Goal: Task Accomplishment & Management: Complete application form

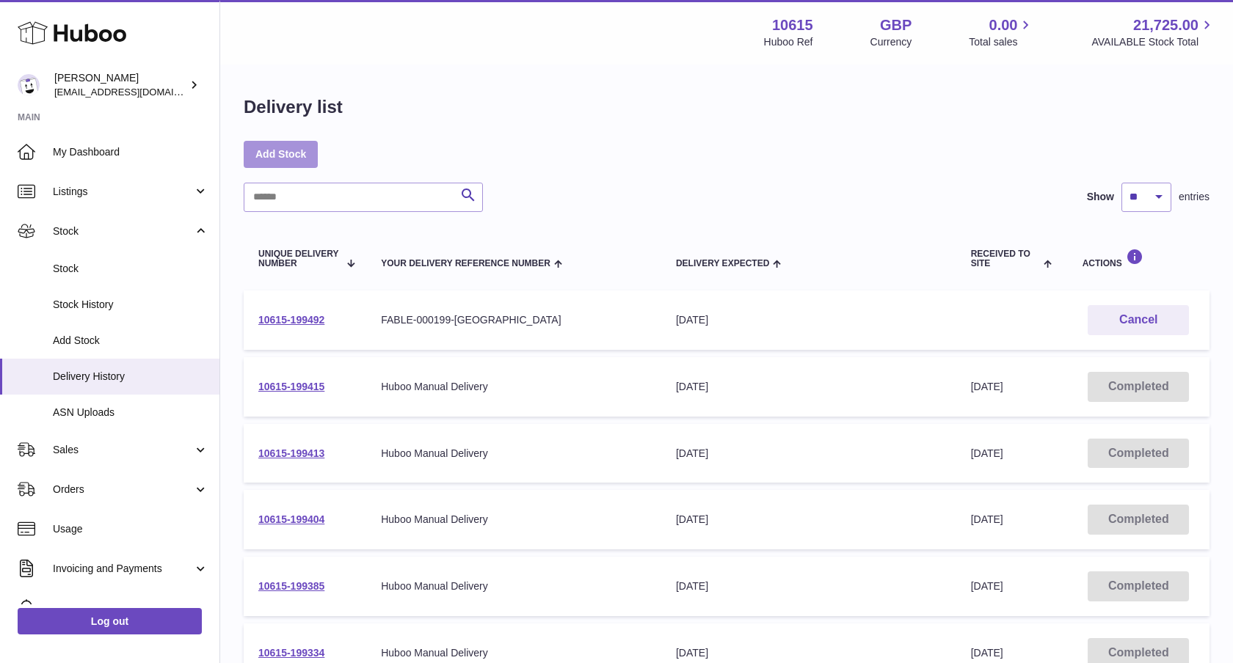
click at [280, 150] on link "Add Stock" at bounding box center [281, 154] width 74 height 26
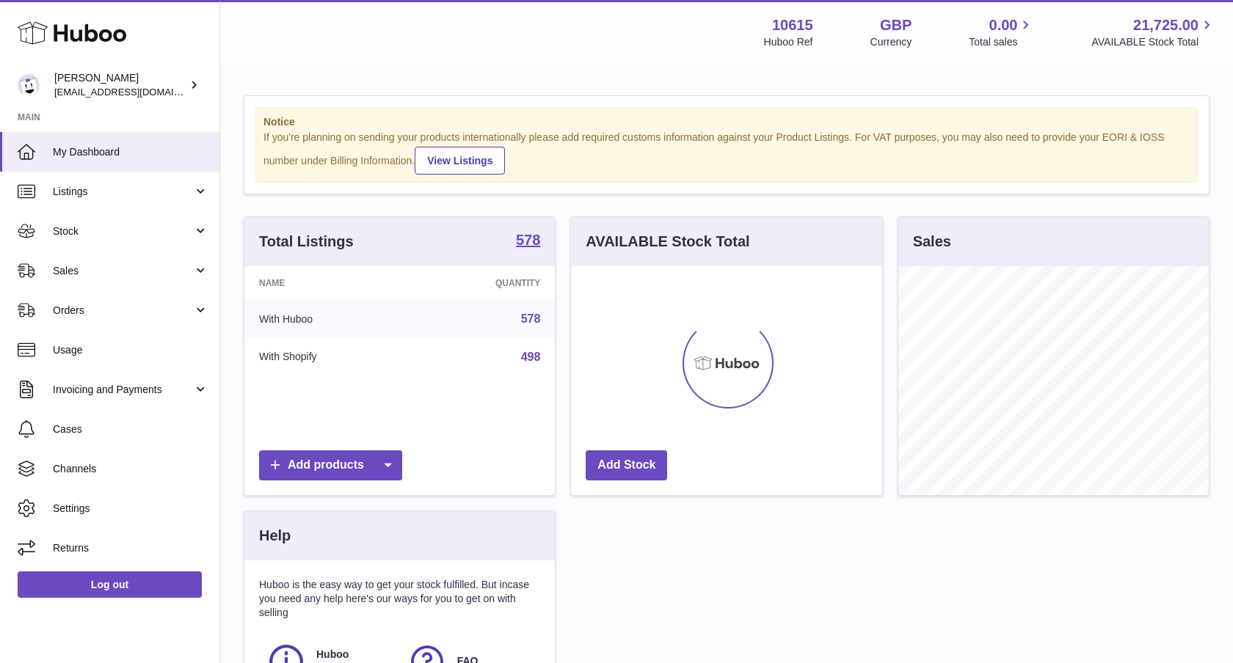
scroll to position [229, 311]
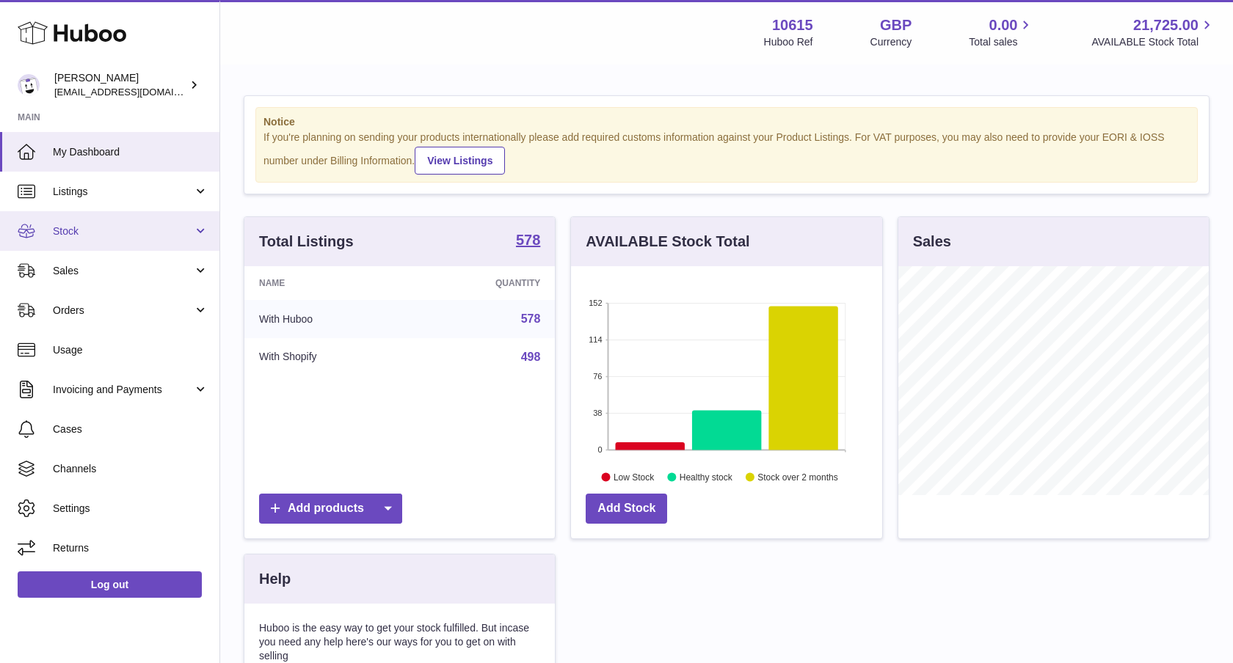
click at [133, 236] on span "Stock" at bounding box center [123, 232] width 140 height 14
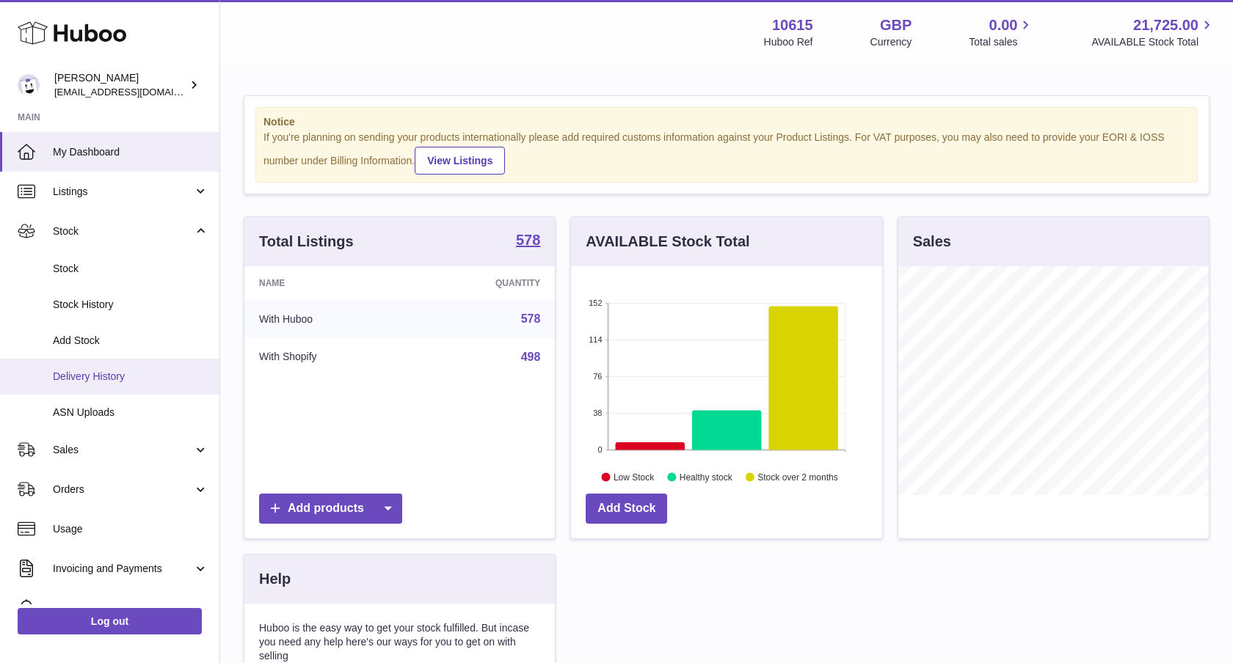
click at [88, 379] on span "Delivery History" at bounding box center [131, 377] width 156 height 14
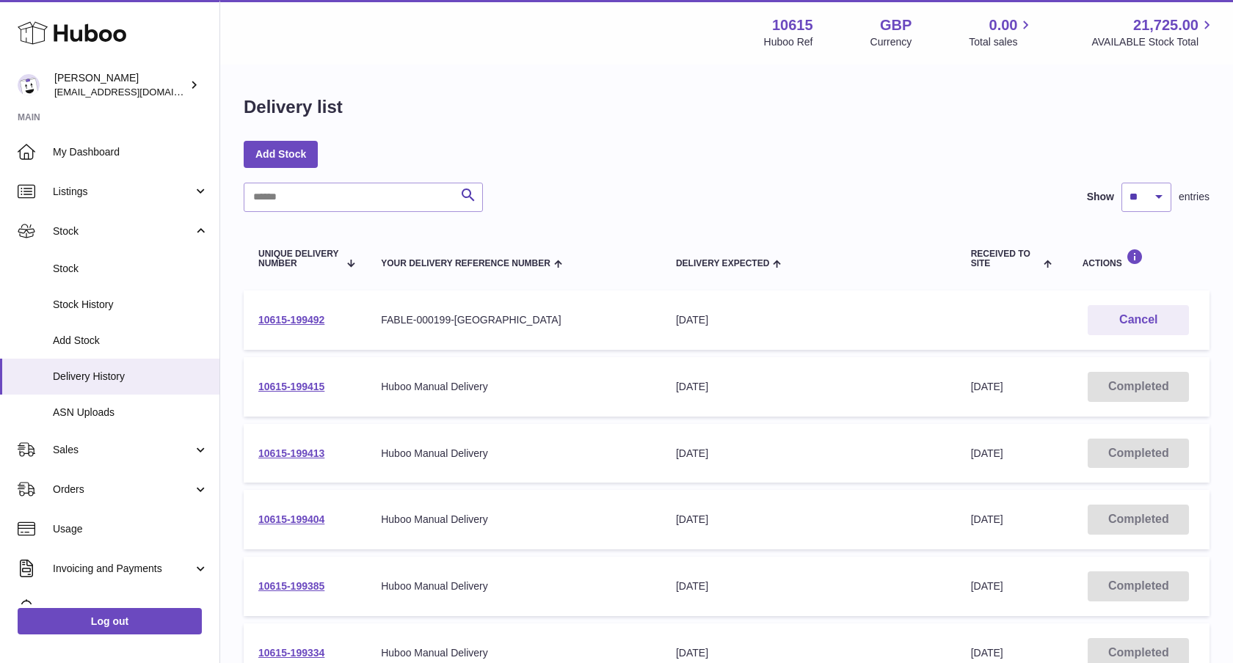
click at [285, 139] on div "Delivery list Add Stock Search Show ** ** ** *** entries Unique Delivery Number…" at bounding box center [726, 545] width 1013 height 958
click at [286, 153] on link "Add Stock" at bounding box center [281, 154] width 74 height 26
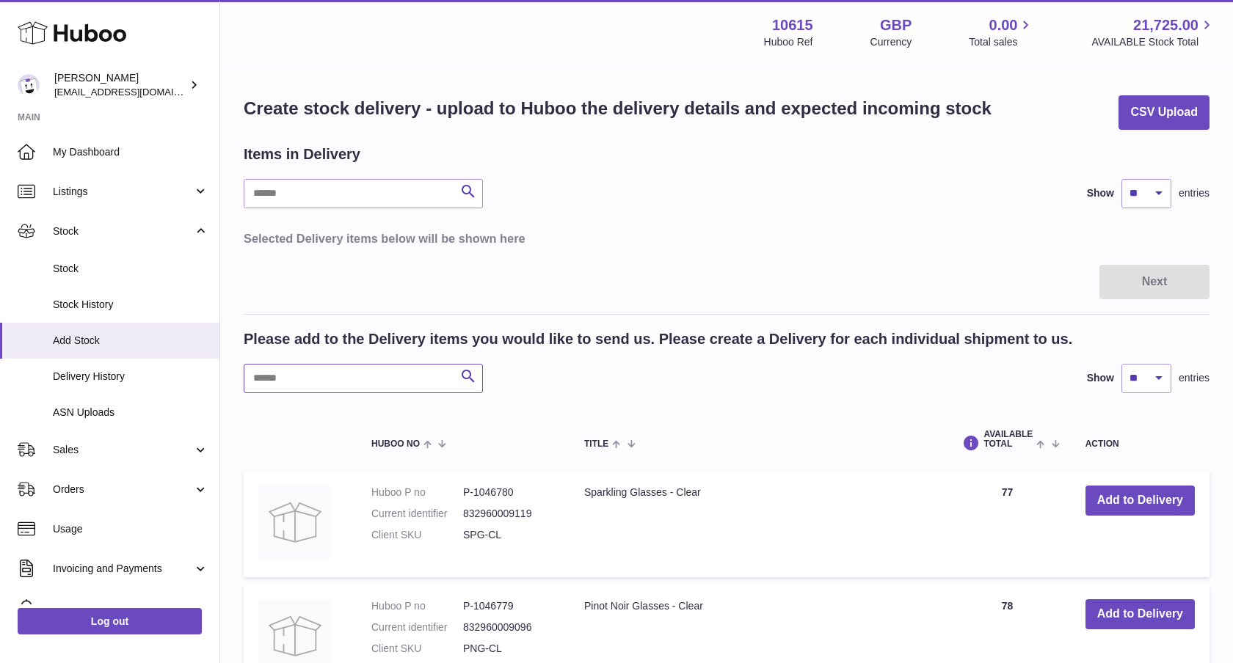
click at [297, 384] on input "text" at bounding box center [363, 378] width 239 height 29
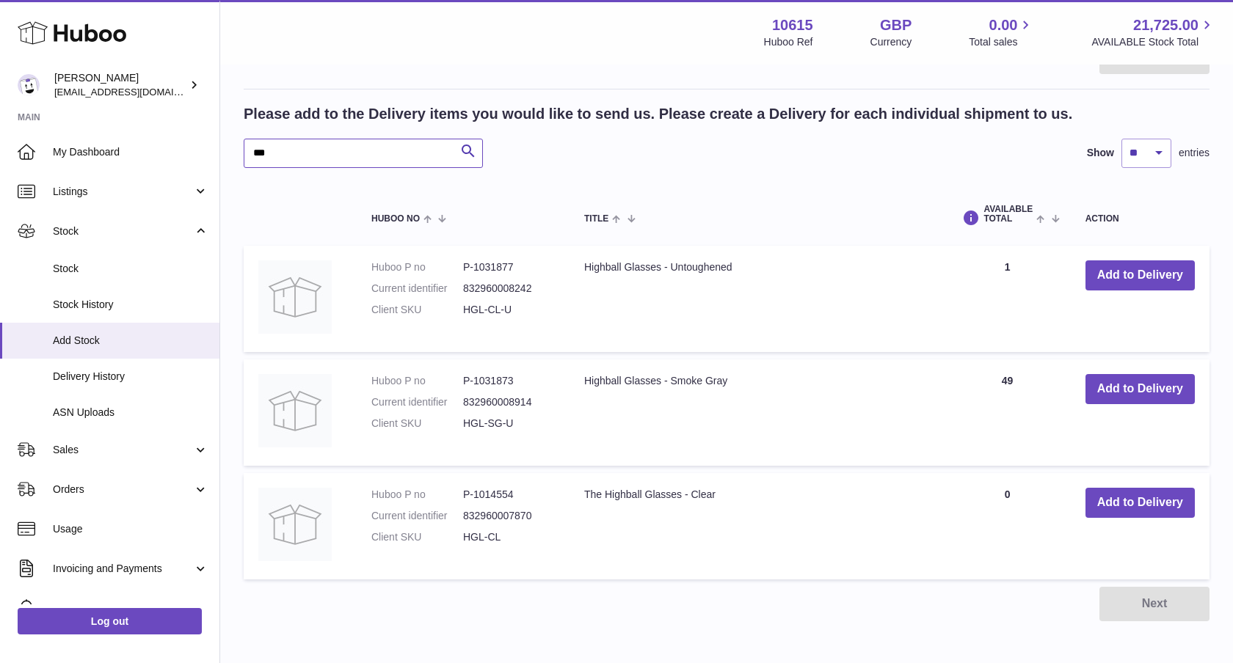
scroll to position [271, 0]
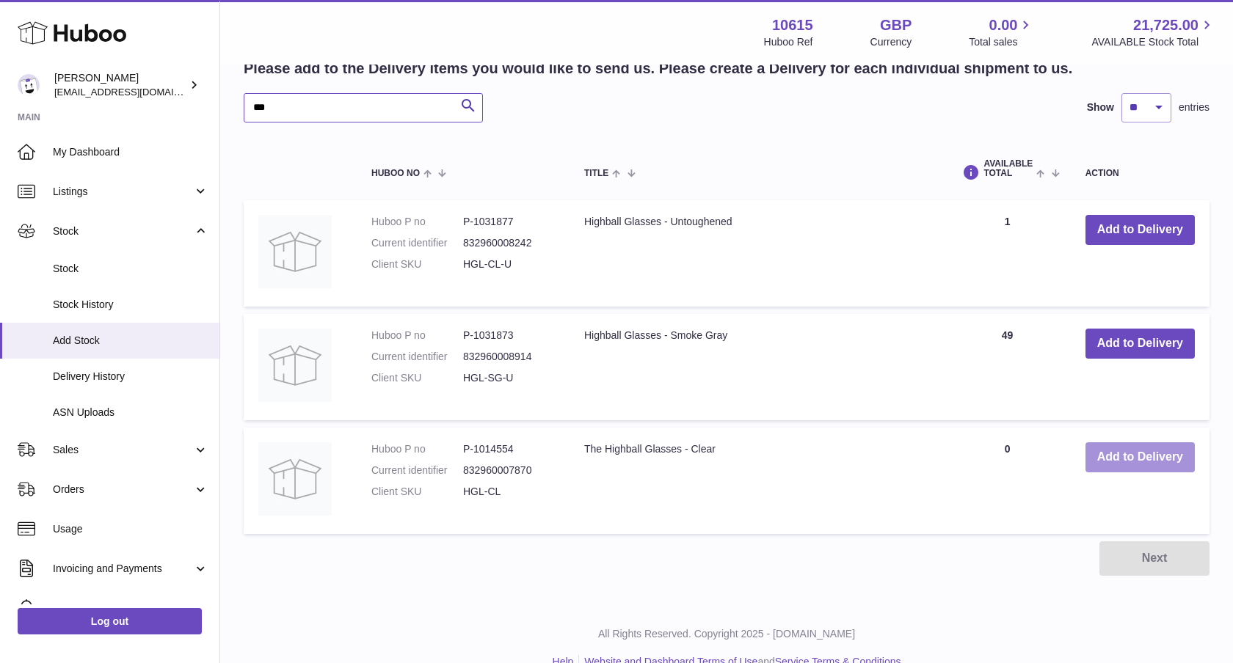
type input "***"
click at [1112, 459] on button "Add to Delivery" at bounding box center [1139, 457] width 109 height 30
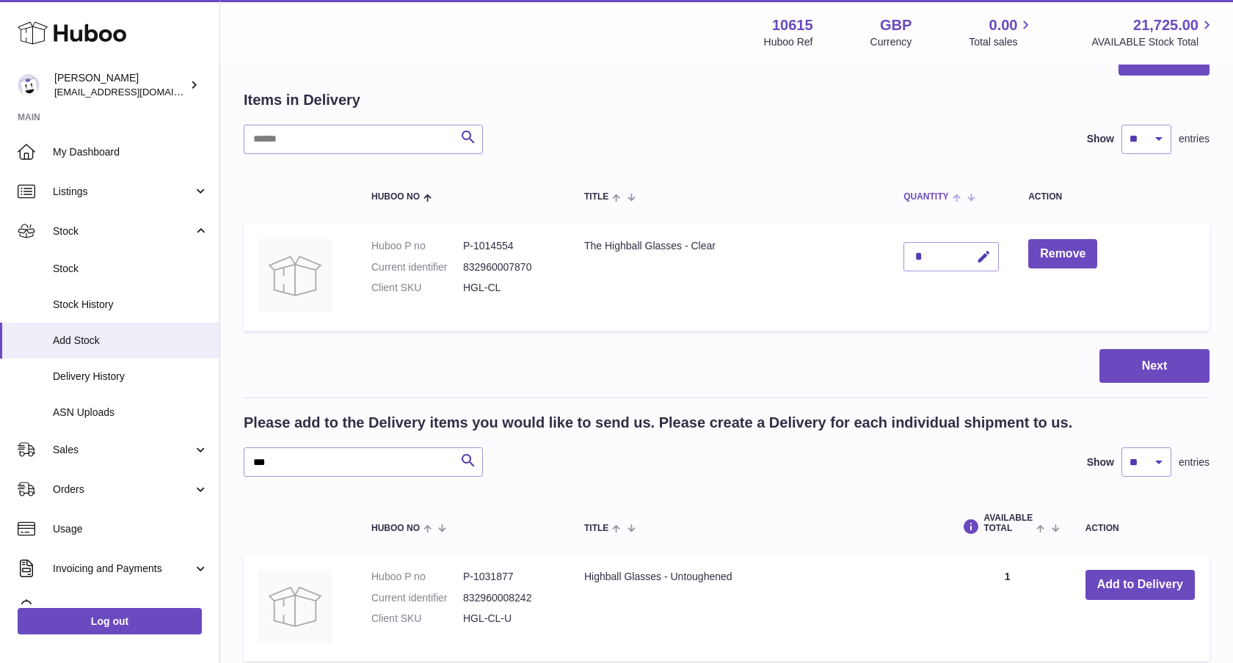
scroll to position [0, 0]
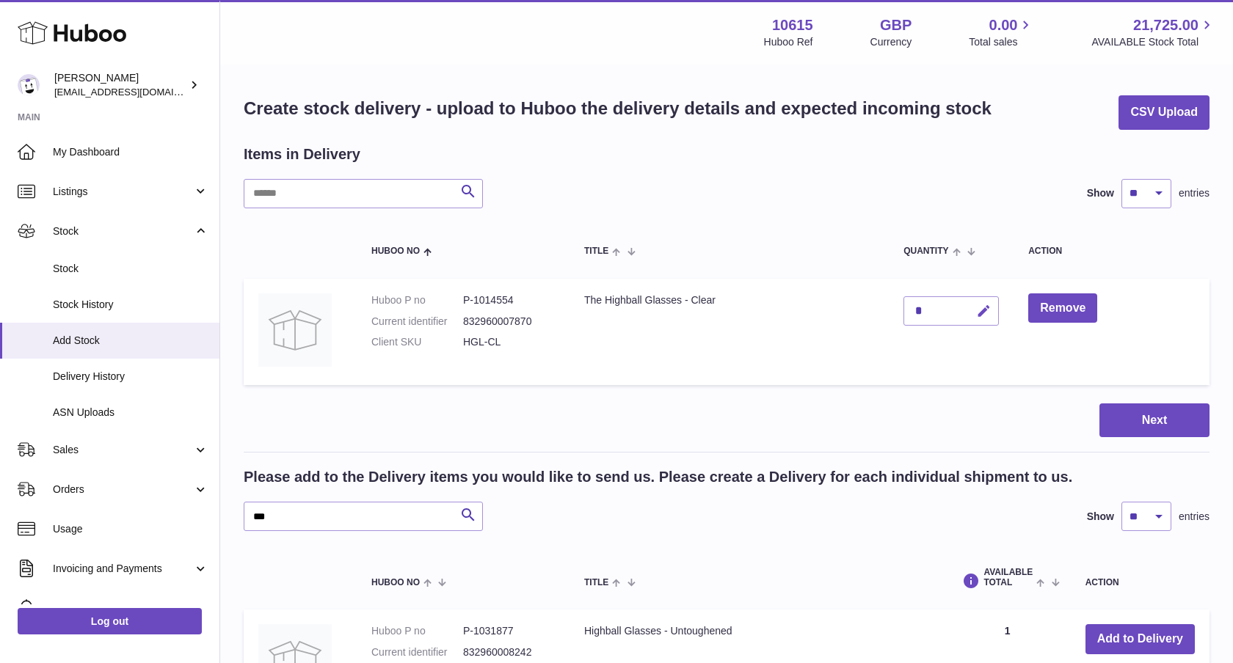
click at [976, 305] on icon "button" at bounding box center [983, 311] width 15 height 15
type input "***"
click at [980, 311] on icon "submit" at bounding box center [983, 311] width 13 height 13
drag, startPoint x: 280, startPoint y: 514, endPoint x: 229, endPoint y: 514, distance: 51.4
click at [230, 514] on div "Create stock delivery - upload to Huboo the delivery details and expected incom…" at bounding box center [726, 540] width 1013 height 948
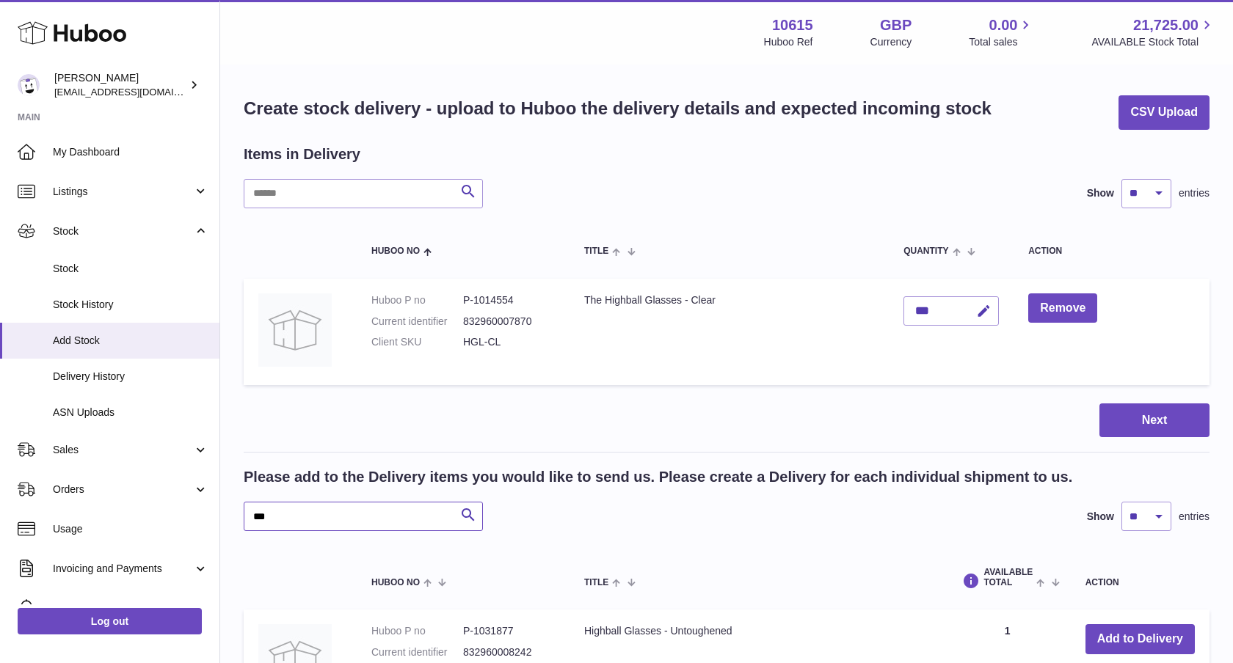
paste input "*****"
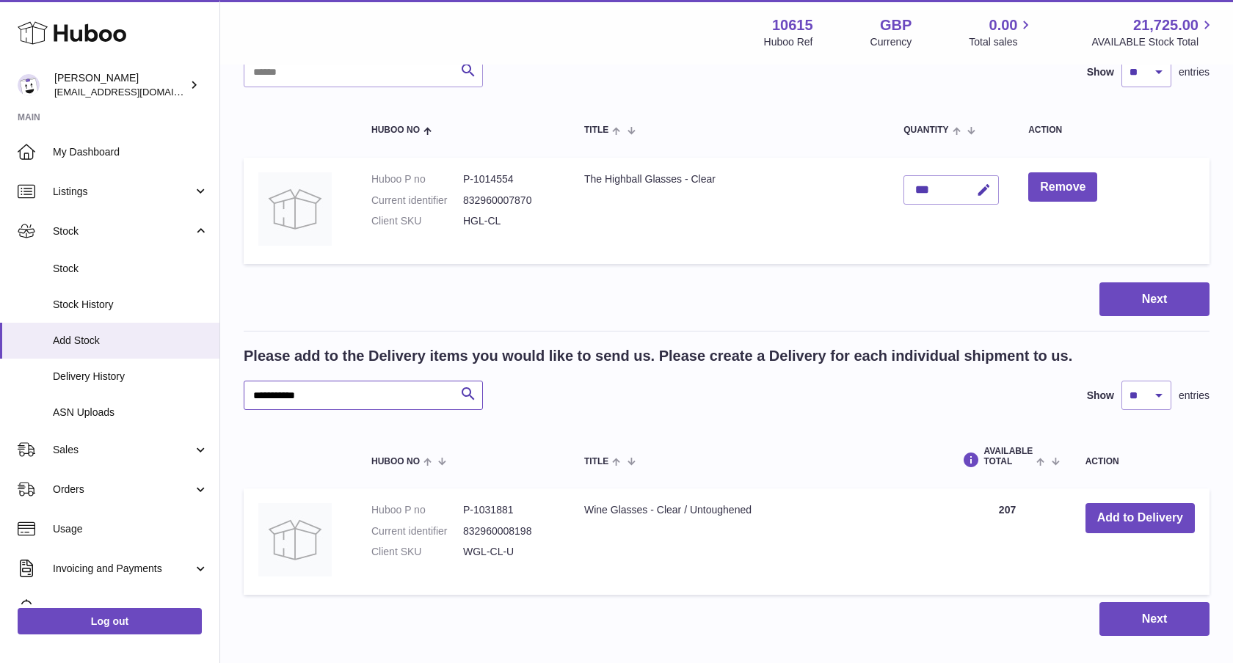
scroll to position [159, 0]
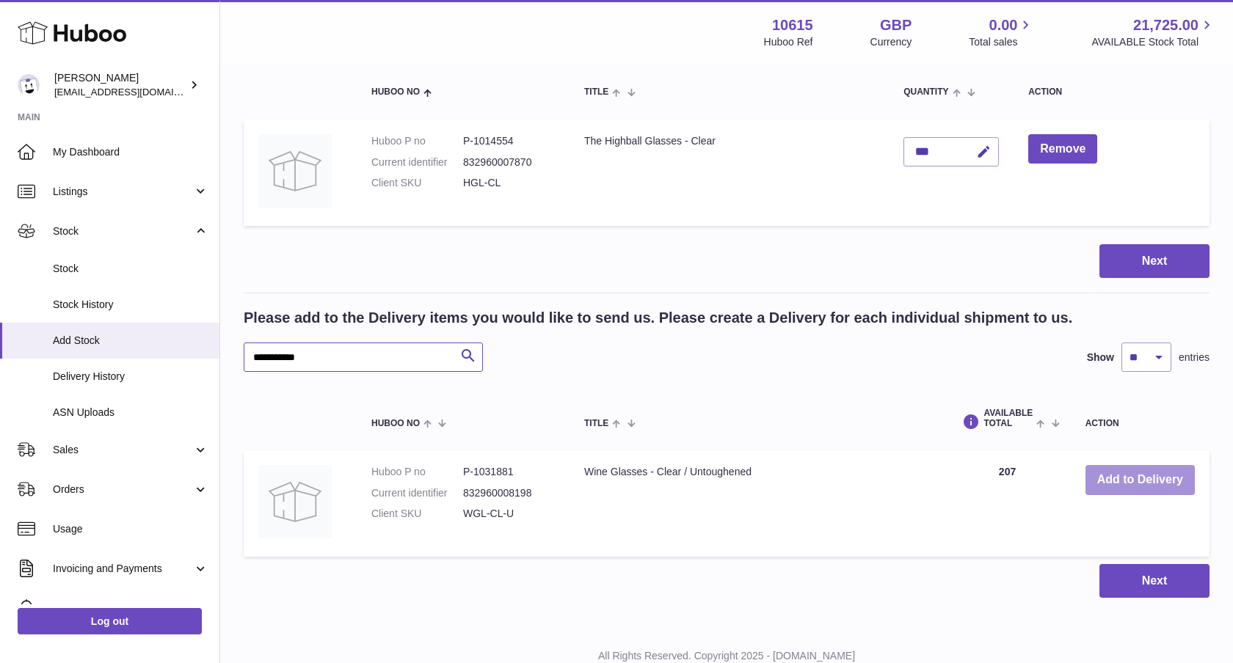
type input "********"
click at [1117, 469] on button "Add to Delivery" at bounding box center [1139, 480] width 109 height 30
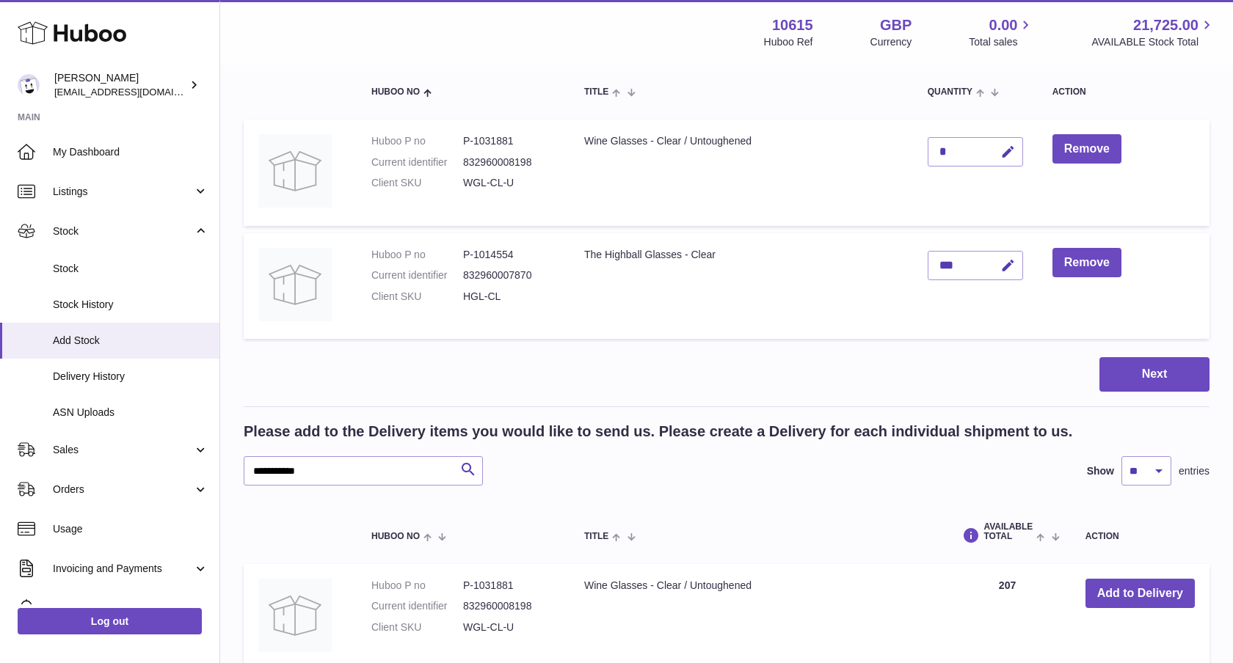
drag, startPoint x: 940, startPoint y: 141, endPoint x: 996, endPoint y: 153, distance: 57.1
click at [941, 142] on div "*" at bounding box center [974, 151] width 95 height 29
click at [1002, 153] on icon "button" at bounding box center [1007, 152] width 15 height 15
click at [925, 153] on td "*" at bounding box center [975, 173] width 125 height 106
type input "**"
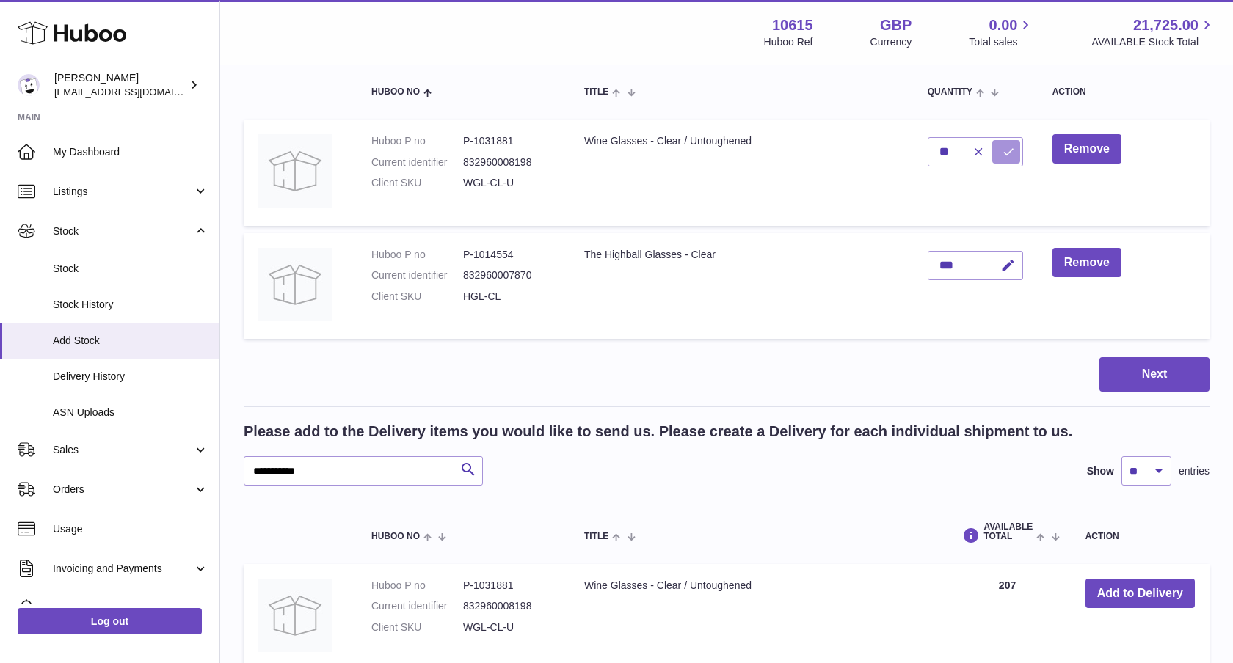
click at [1013, 154] on icon "submit" at bounding box center [1008, 151] width 13 height 13
drag, startPoint x: 339, startPoint y: 470, endPoint x: 223, endPoint y: 466, distance: 116.0
click at [225, 466] on div "Create stock delivery - upload to Huboo the delivery details and expected incom…" at bounding box center [726, 324] width 1013 height 834
paste input "text"
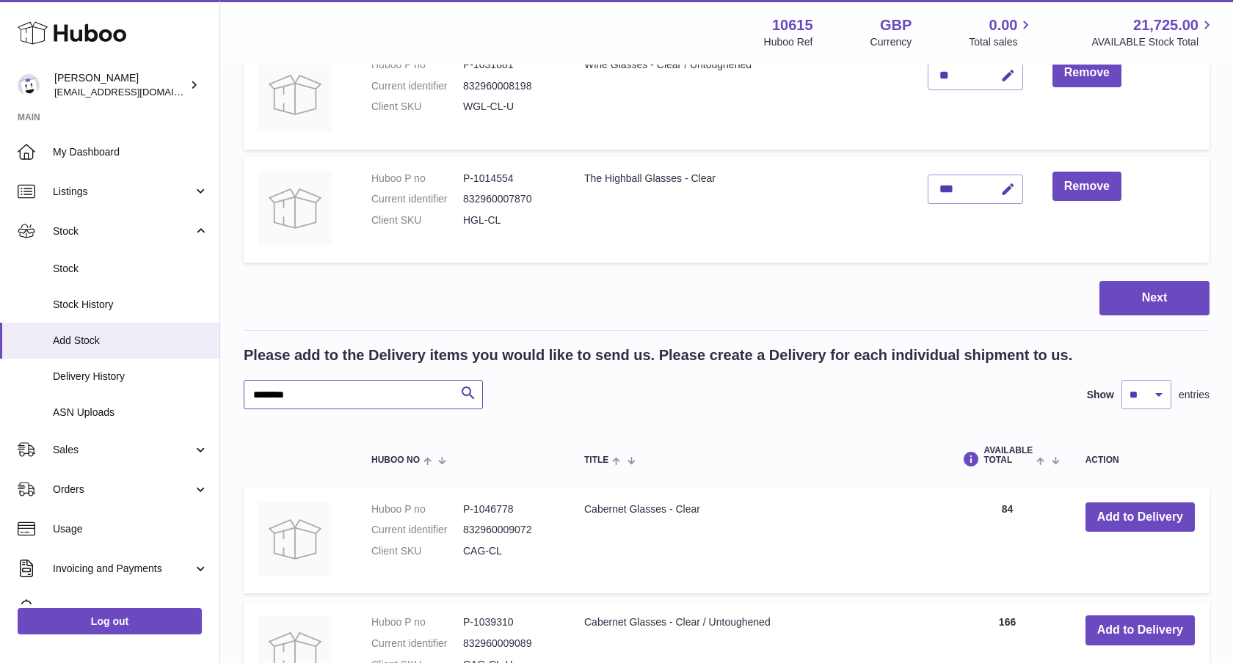
scroll to position [238, 0]
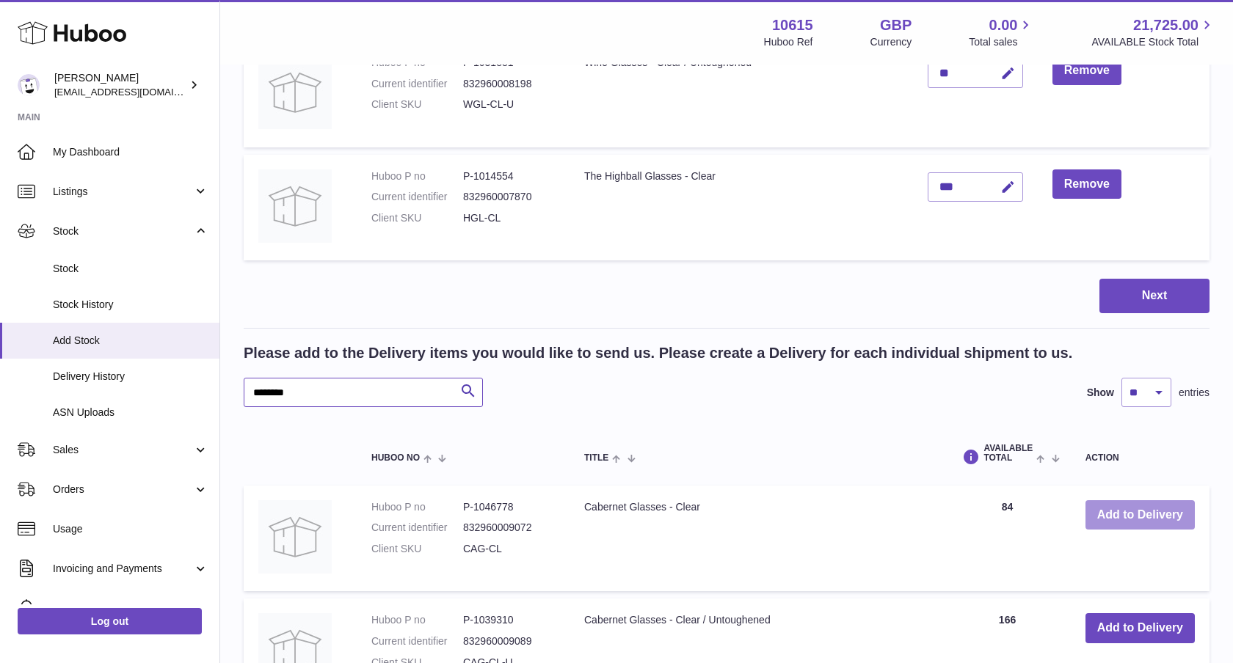
type input "******"
click at [1138, 508] on button "Add to Delivery" at bounding box center [1139, 515] width 109 height 30
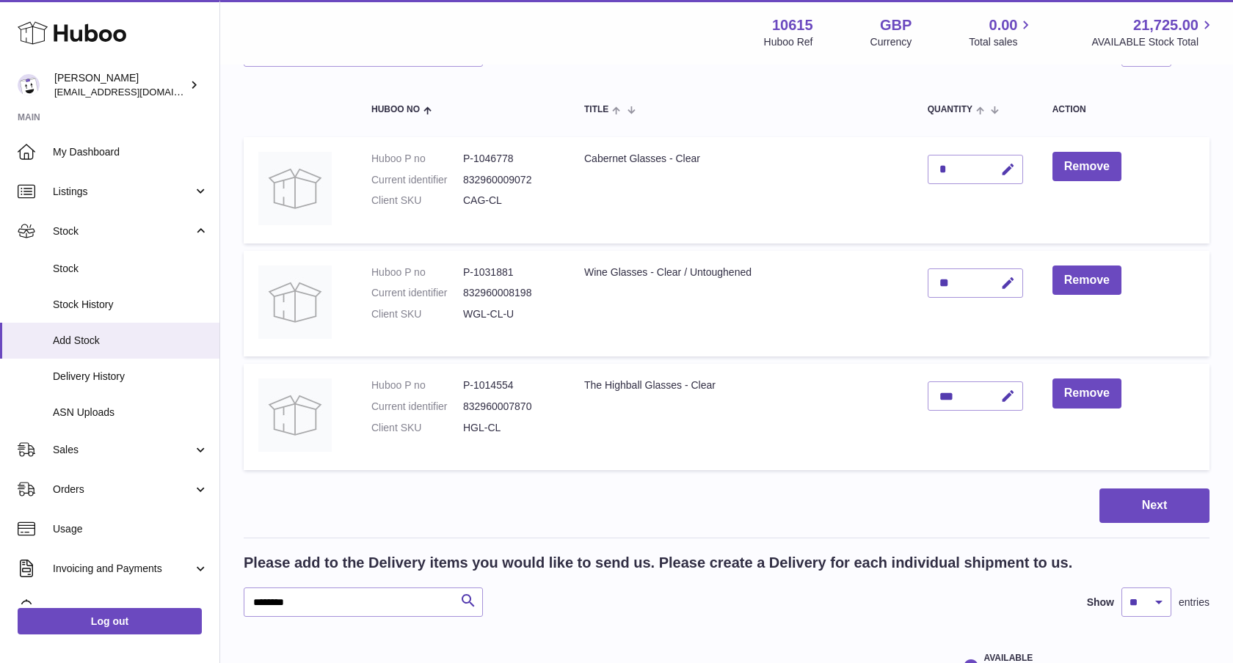
scroll to position [137, 0]
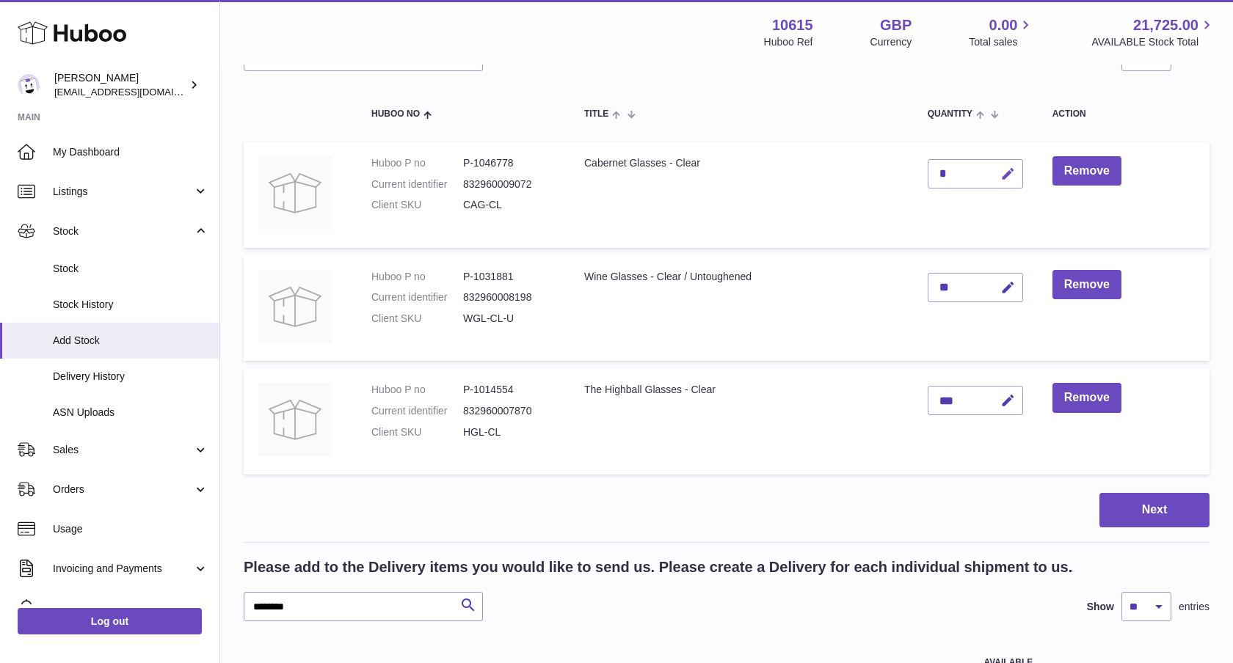
click at [1014, 178] on icon "button" at bounding box center [1007, 174] width 15 height 15
click at [908, 172] on tr "Huboo P no P-1046778 Current identifier 832960009072 Client SKU CAG-CL Cabernet…" at bounding box center [727, 195] width 966 height 106
type input "**"
click at [994, 173] on button "submit" at bounding box center [1006, 173] width 28 height 23
drag, startPoint x: 248, startPoint y: 599, endPoint x: 231, endPoint y: 599, distance: 16.9
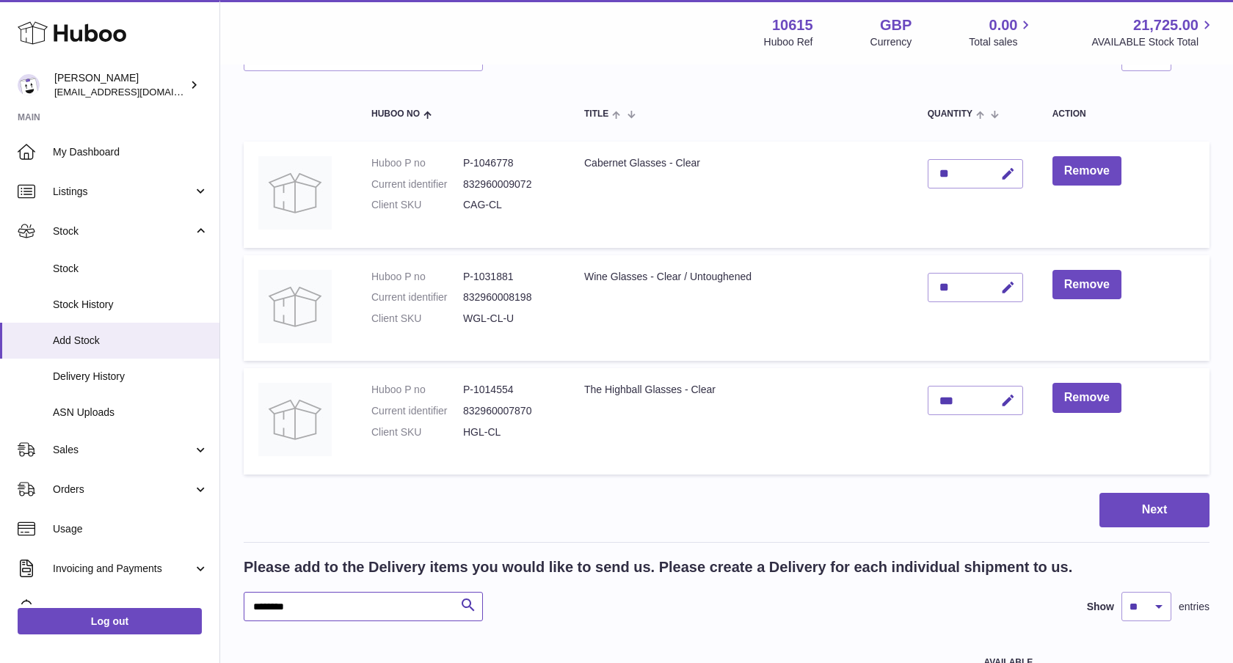
click at [231, 599] on div "Create stock delivery - upload to Huboo the delivery details and expected incom…" at bounding box center [726, 460] width 1013 height 1062
paste input "text"
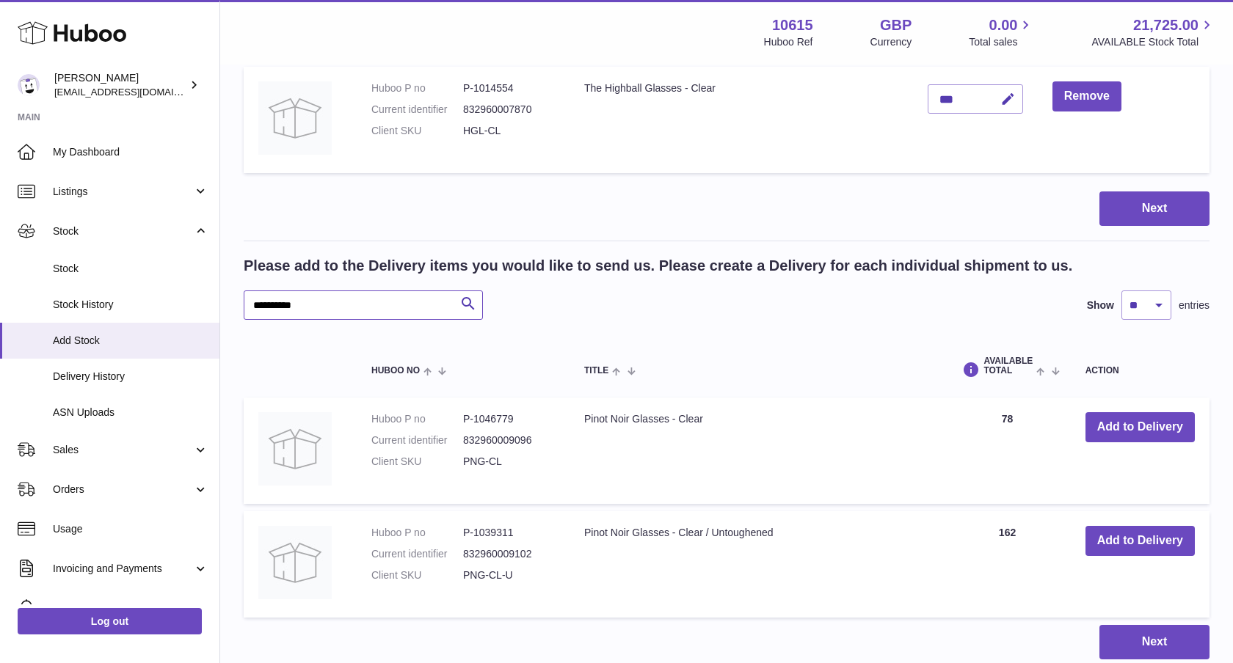
scroll to position [444, 0]
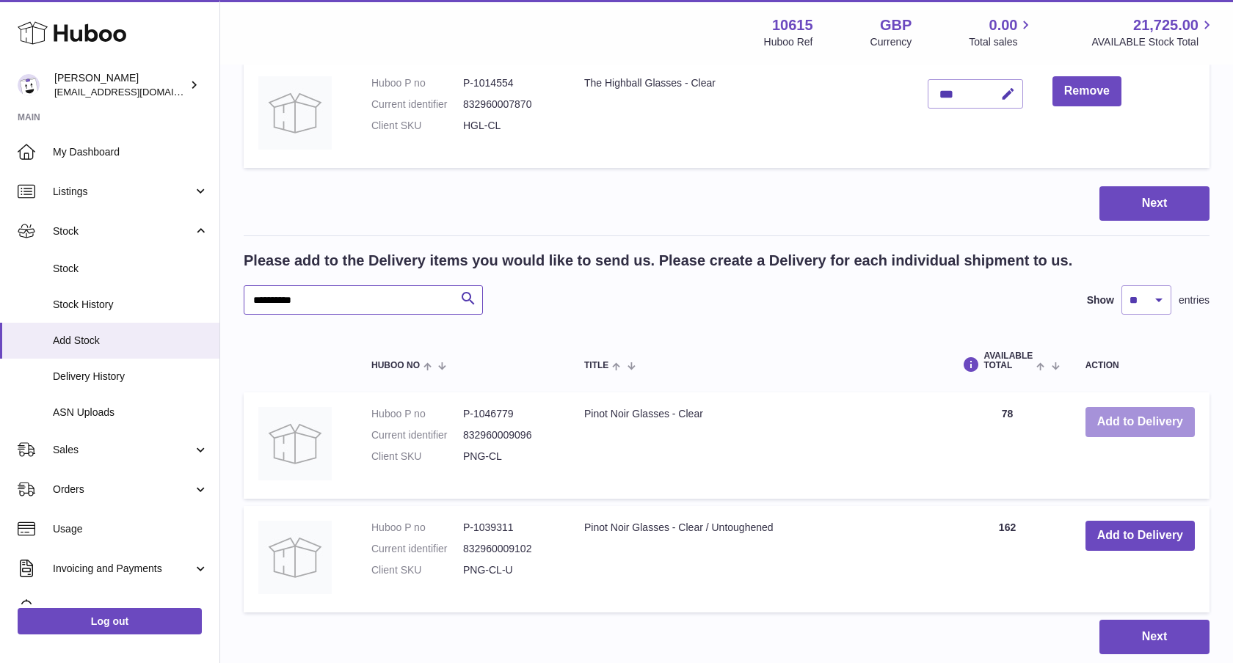
type input "******"
click at [1134, 425] on button "Add to Delivery" at bounding box center [1139, 422] width 109 height 30
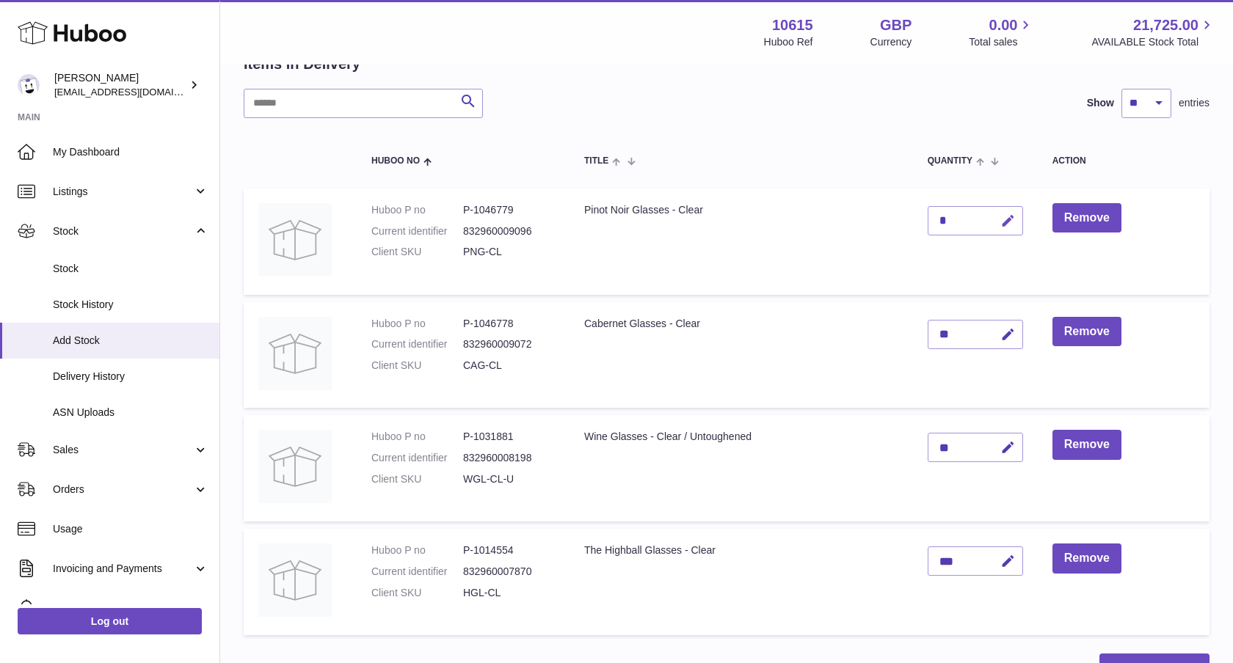
scroll to position [82, 0]
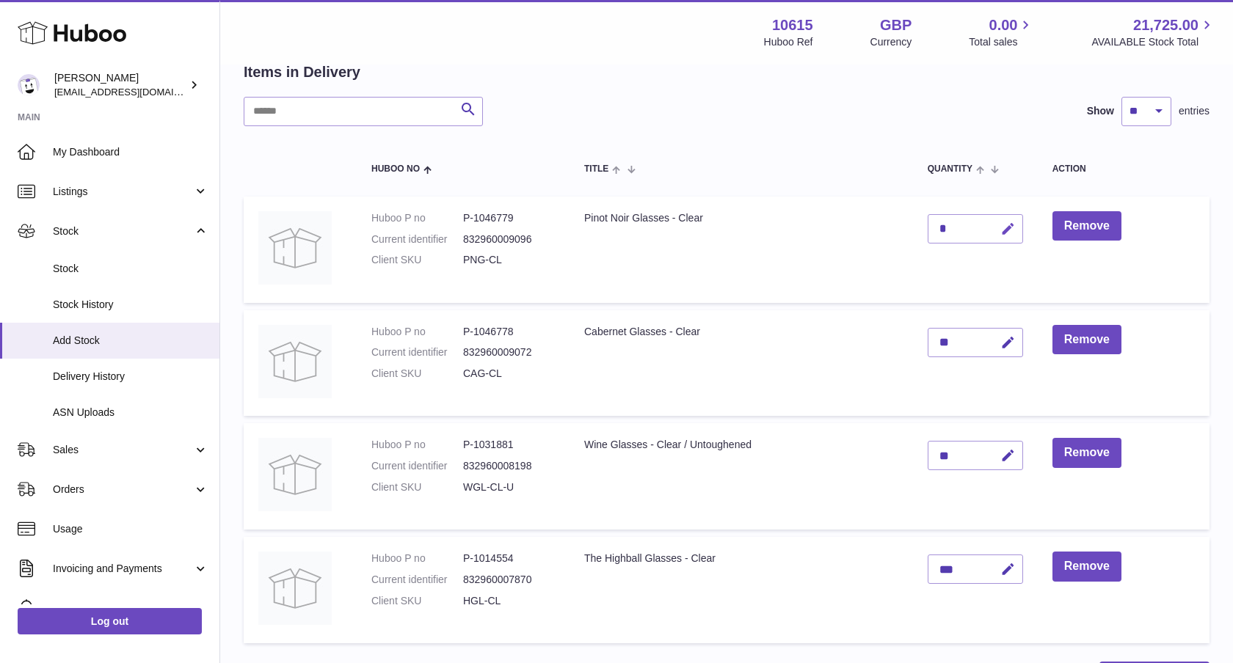
click at [998, 227] on button "button" at bounding box center [1005, 229] width 34 height 30
drag, startPoint x: 953, startPoint y: 229, endPoint x: 933, endPoint y: 229, distance: 19.8
click at [933, 229] on input "*" at bounding box center [974, 228] width 95 height 29
type input "**"
click at [1013, 233] on icon "submit" at bounding box center [1008, 228] width 13 height 13
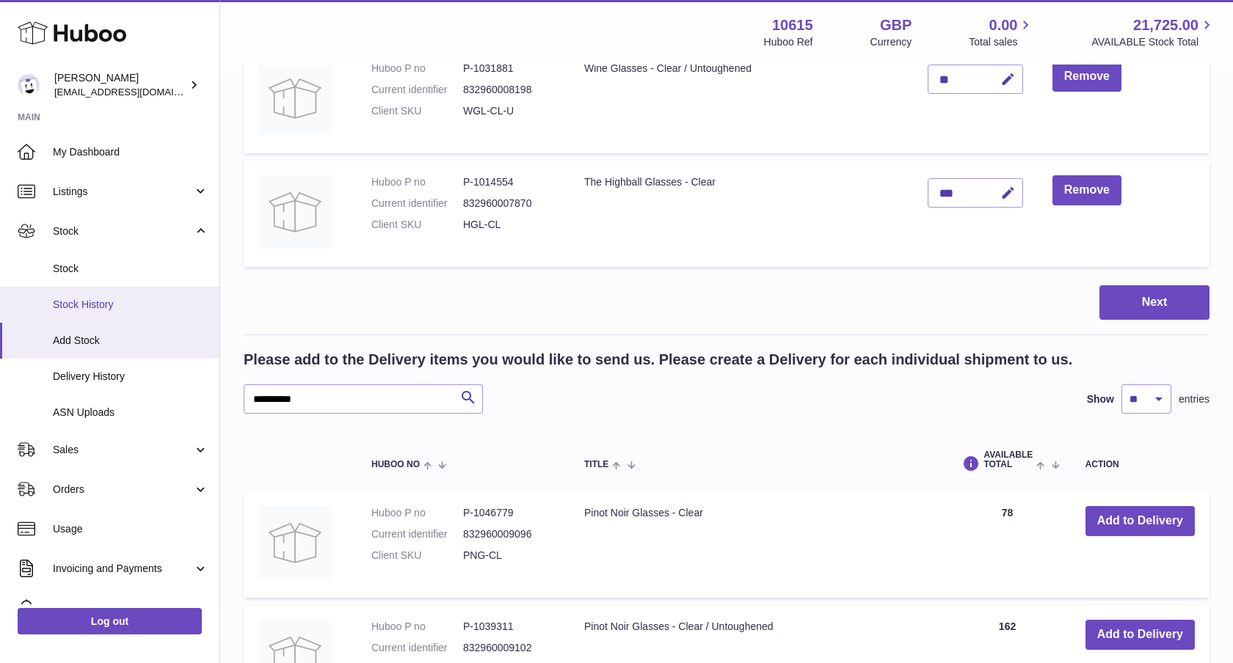
scroll to position [553, 0]
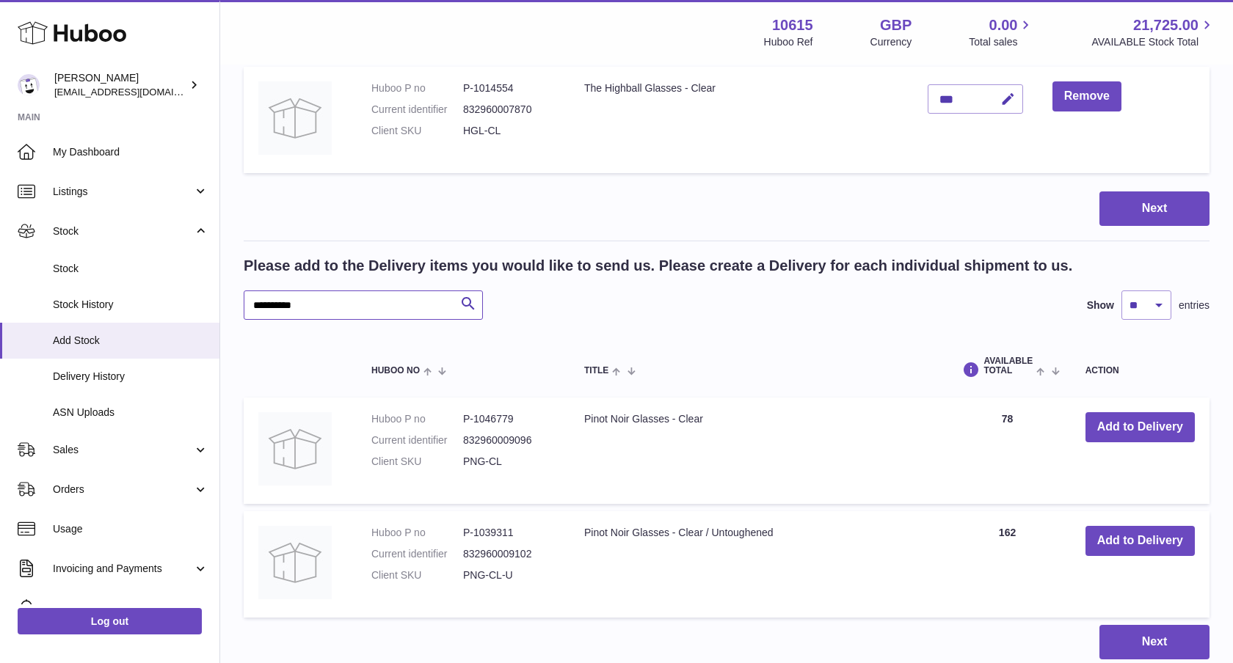
drag, startPoint x: 320, startPoint y: 300, endPoint x: 226, endPoint y: 303, distance: 94.0
click at [226, 303] on div "Create stock delivery - upload to Huboo the delivery details and expected incom…" at bounding box center [726, 101] width 1013 height 1175
paste input "**"
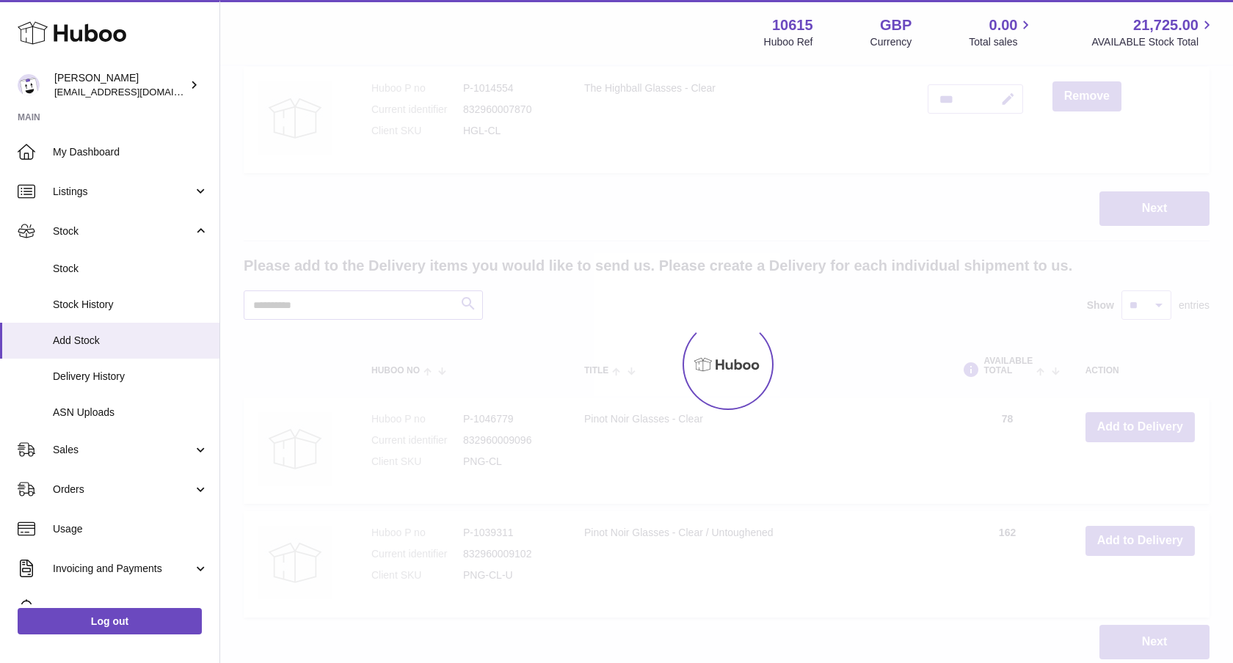
scroll to position [551, 0]
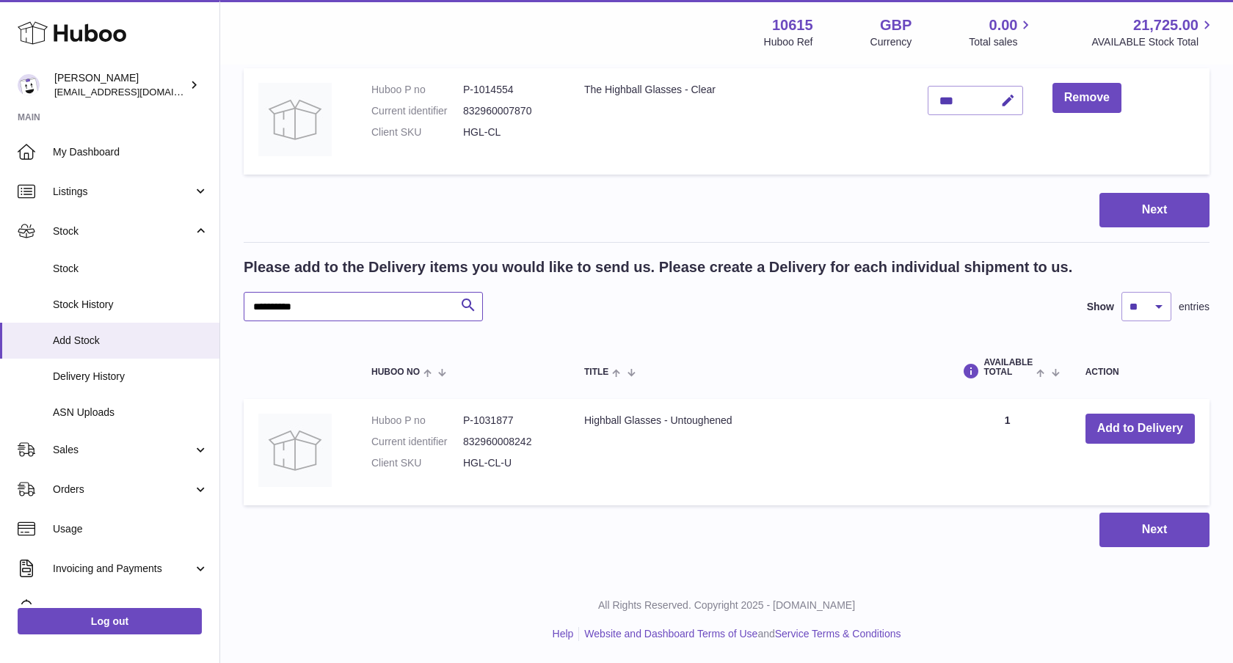
type input "********"
click at [1173, 434] on button "Add to Delivery" at bounding box center [1139, 429] width 109 height 30
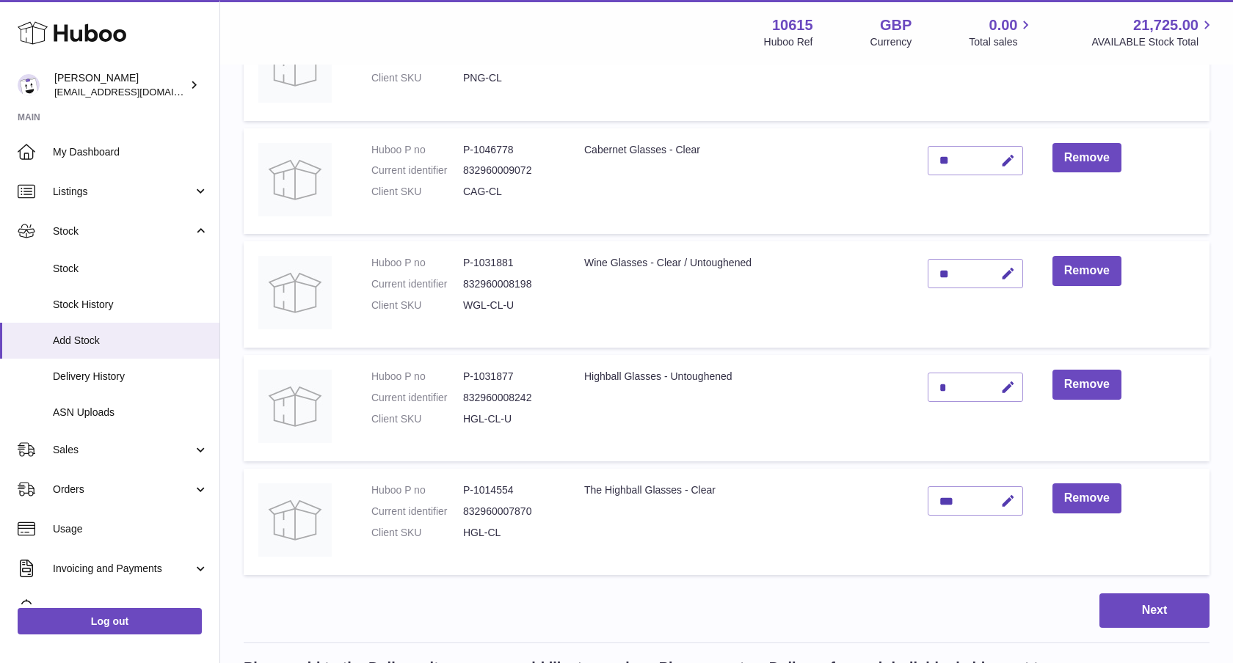
scroll to position [256, 0]
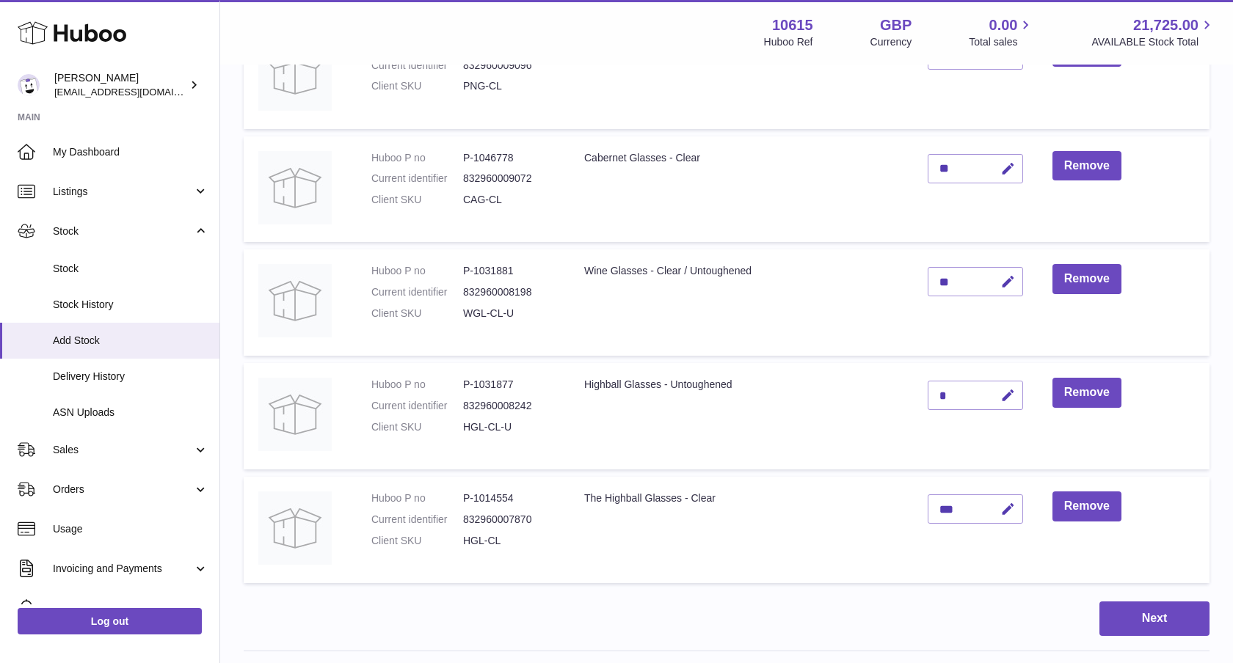
click at [952, 406] on div "*" at bounding box center [974, 395] width 95 height 29
click at [992, 391] on button "button" at bounding box center [1005, 396] width 34 height 30
click at [910, 398] on tr "Huboo P no P-1031877 Current identifier 832960008242 Client SKU HGL-CL-U Highba…" at bounding box center [727, 416] width 966 height 106
type input "**"
click at [1015, 397] on button "submit" at bounding box center [1006, 395] width 28 height 23
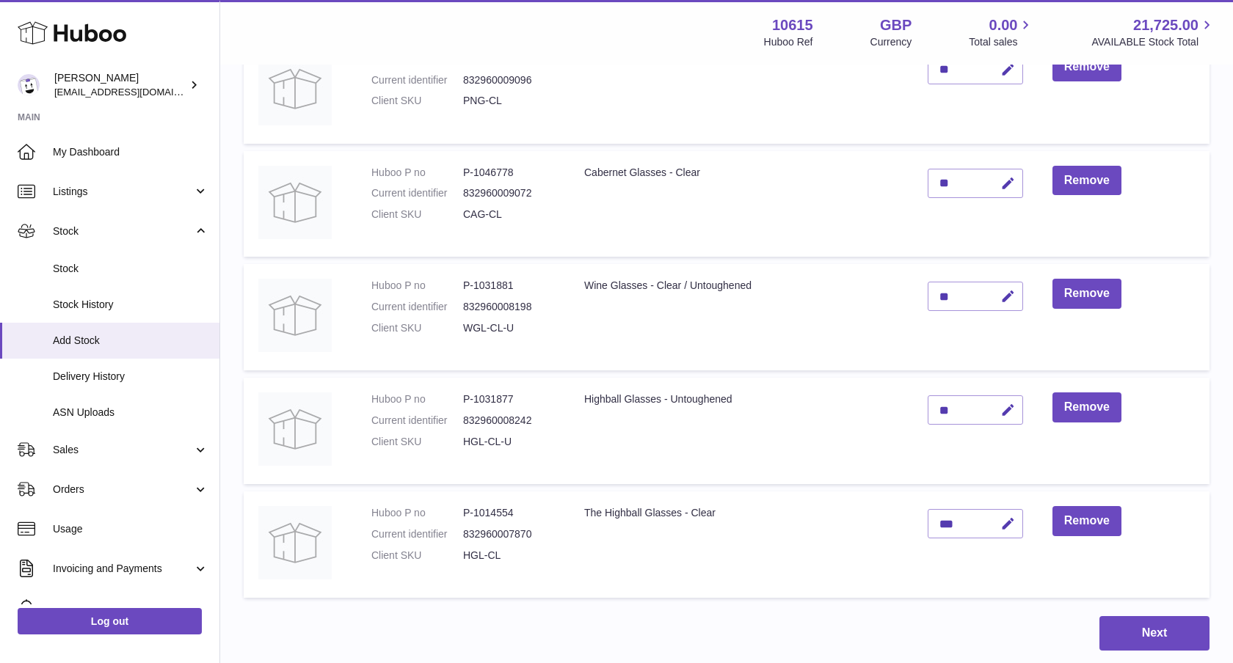
scroll to position [242, 0]
click at [1166, 632] on button "Next" at bounding box center [1154, 633] width 110 height 34
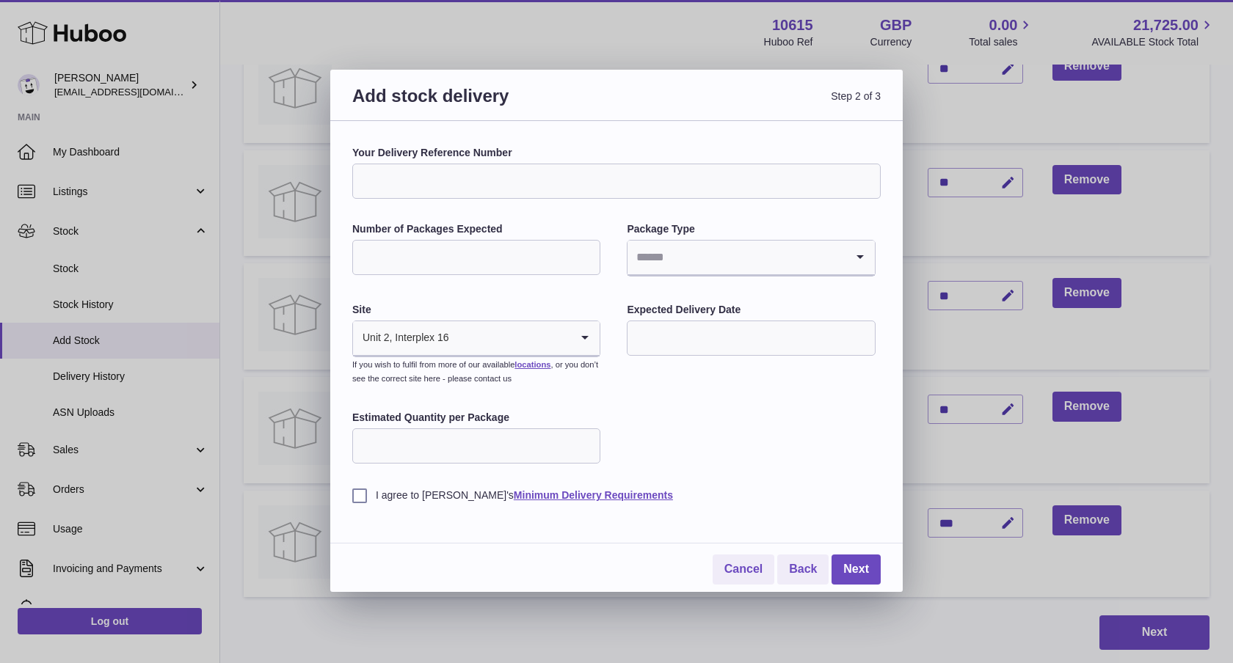
click at [462, 180] on input "Your Delivery Reference Number" at bounding box center [616, 181] width 528 height 35
paste input "**********"
type input "**********"
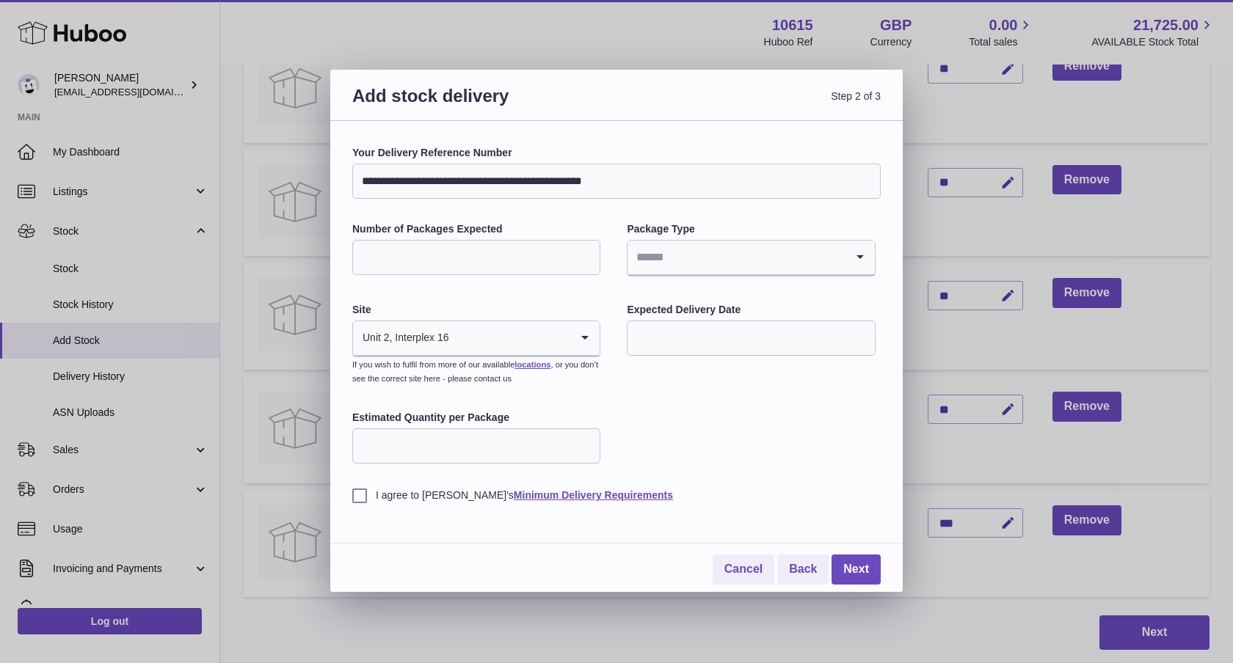
click at [528, 247] on input "Number of Packages Expected" at bounding box center [476, 257] width 248 height 35
type input "*"
click at [740, 252] on input "Search for option" at bounding box center [735, 258] width 217 height 34
click at [666, 327] on li "Pallets" at bounding box center [750, 326] width 245 height 29
click at [380, 504] on div "**********" at bounding box center [616, 365] width 528 height 439
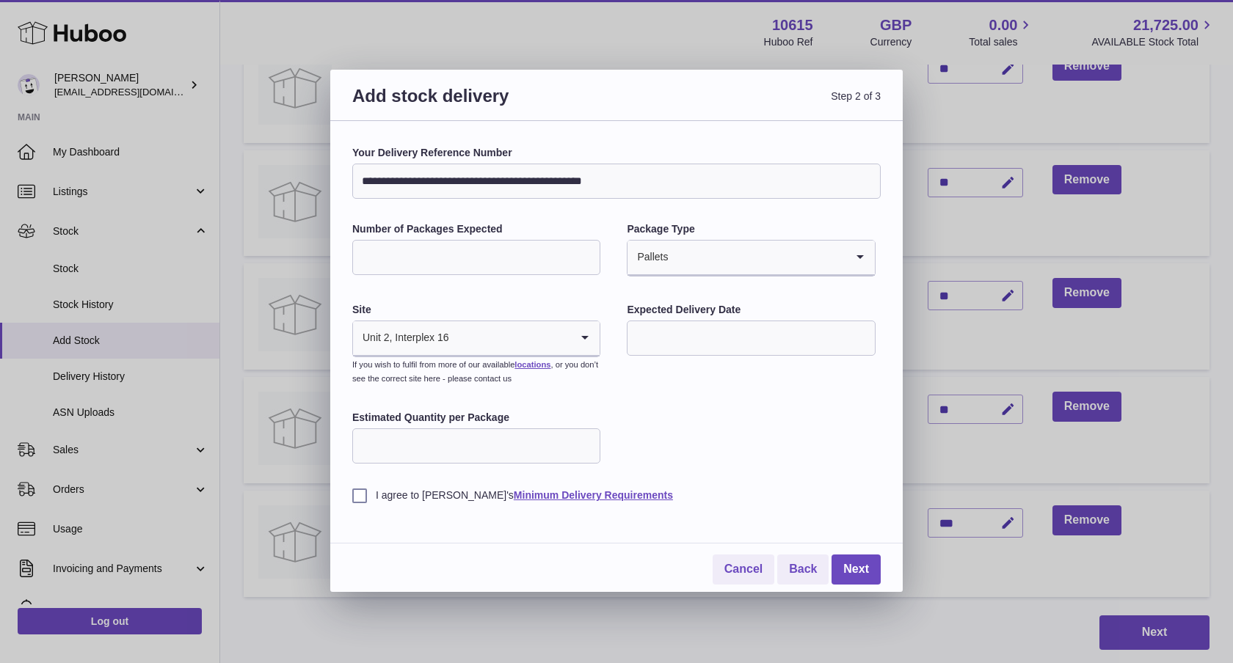
click at [352, 493] on label "I agree to Huboo's Minimum Delivery Requirements" at bounding box center [616, 496] width 528 height 14
click at [877, 567] on link "Next" at bounding box center [855, 570] width 49 height 30
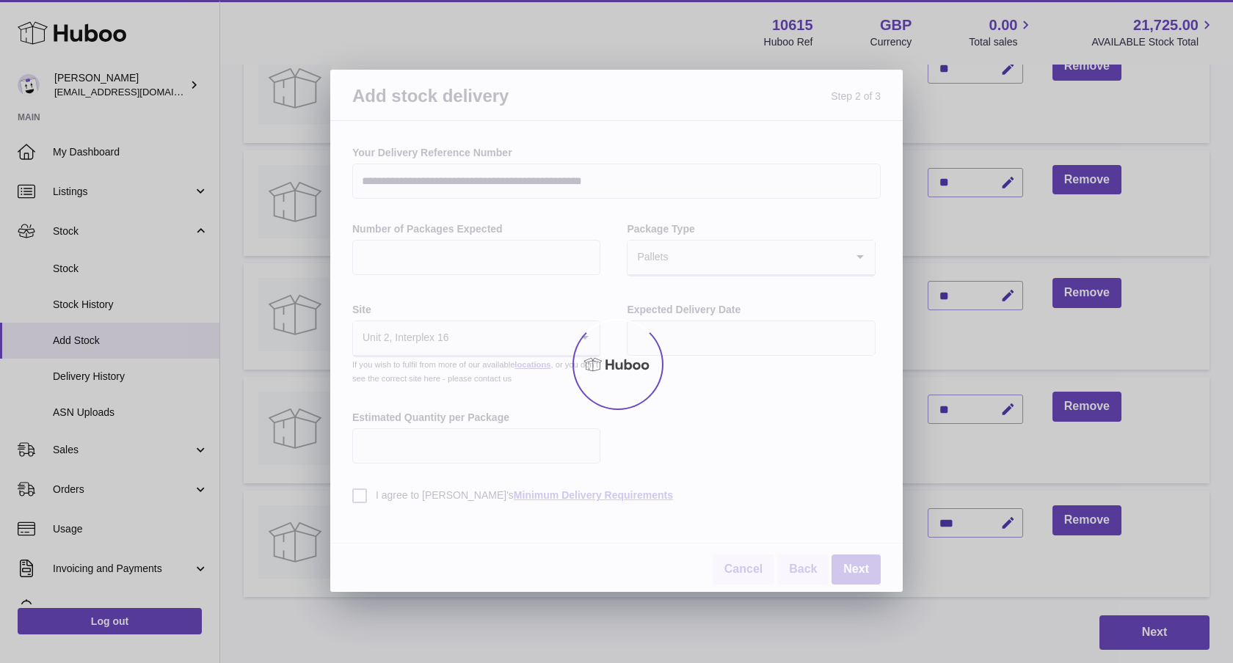
scroll to position [72, 0]
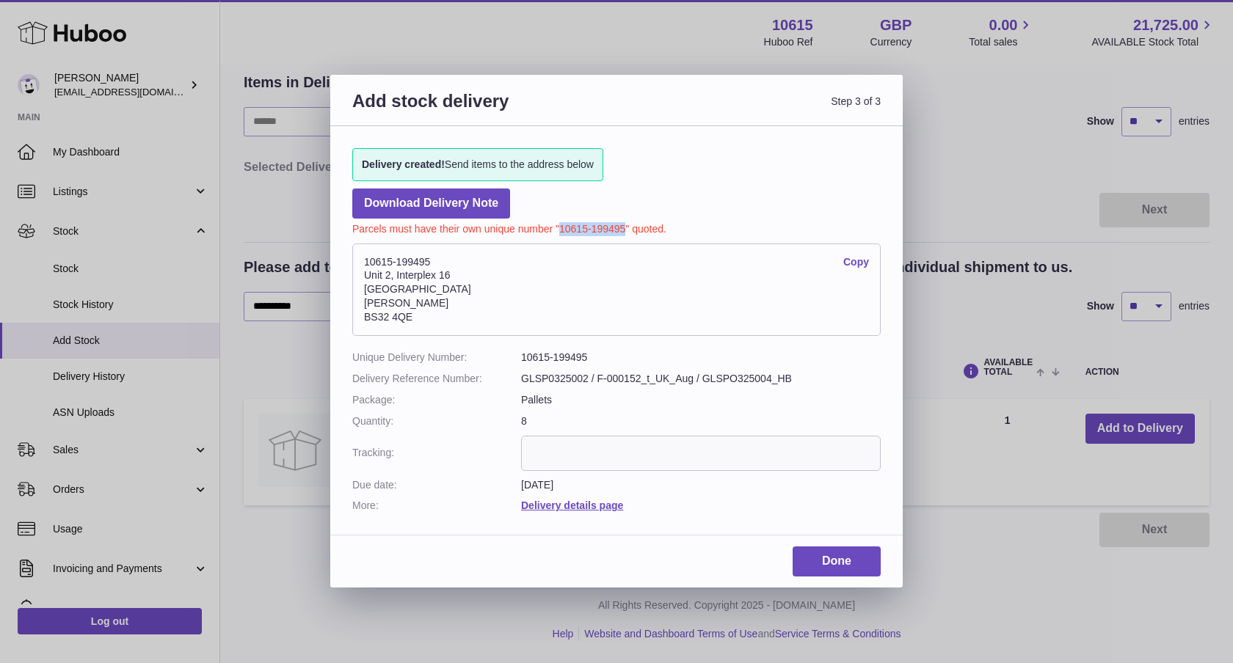
drag, startPoint x: 561, startPoint y: 229, endPoint x: 623, endPoint y: 227, distance: 62.4
click at [623, 227] on p "Parcels must have their own unique number "10615-199495" quoted." at bounding box center [616, 228] width 528 height 18
copy p "10615-199495"
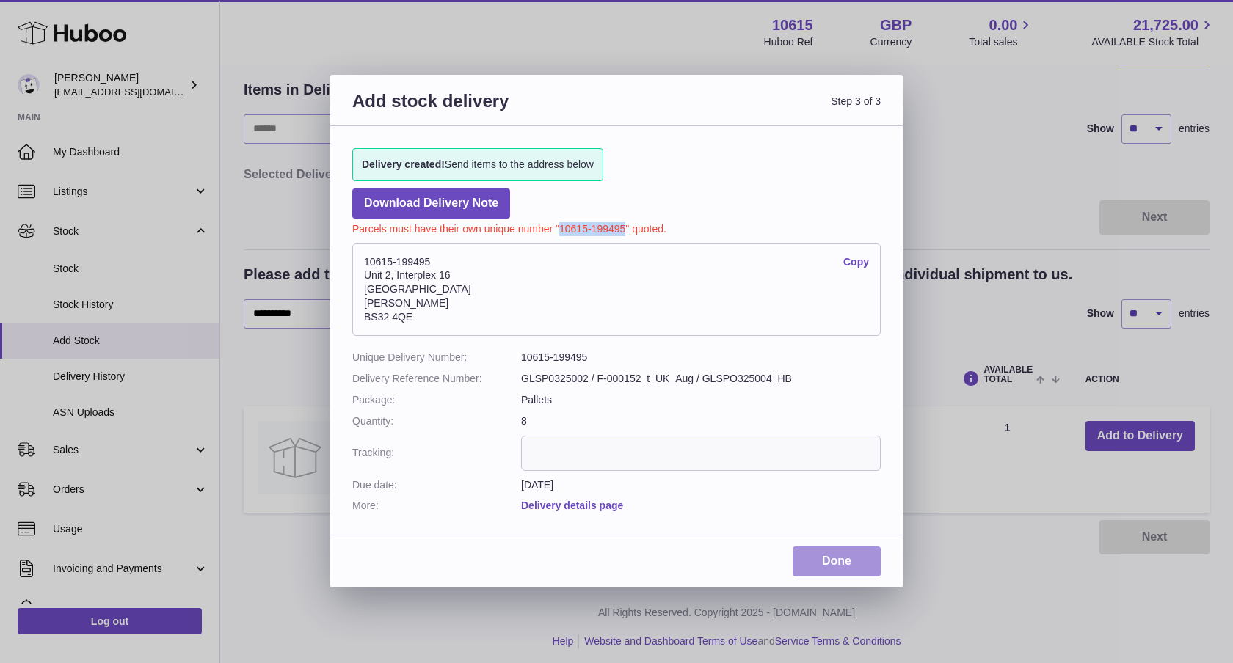
click at [828, 556] on link "Done" at bounding box center [836, 562] width 88 height 30
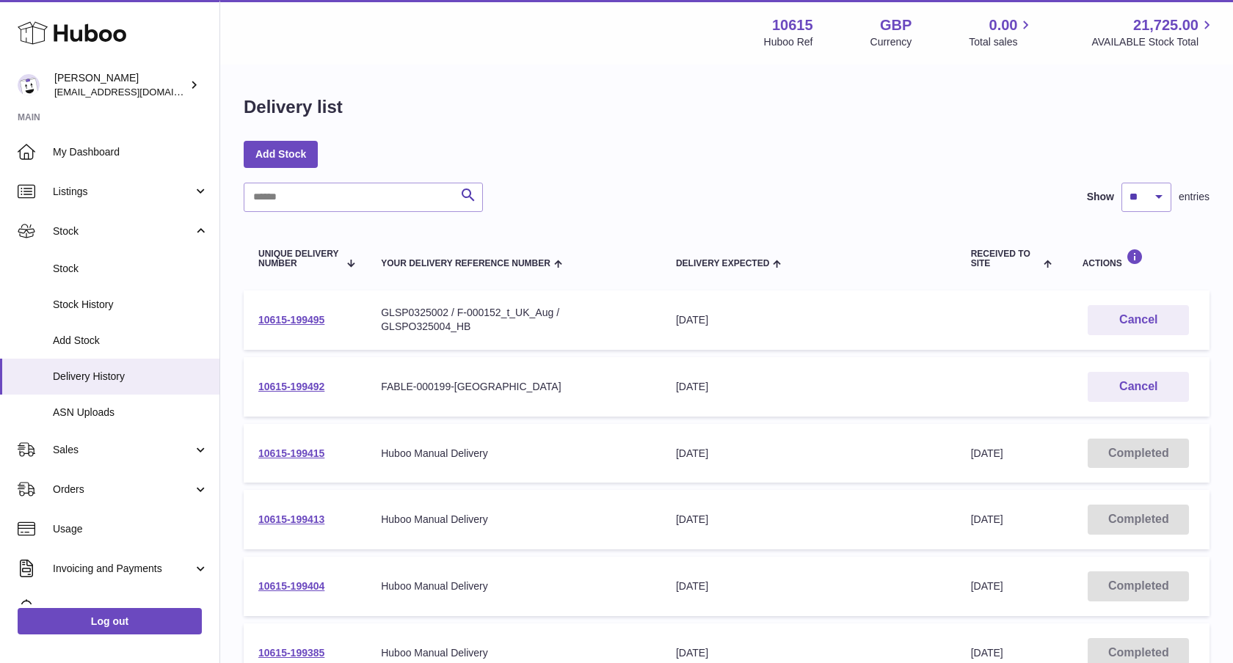
drag, startPoint x: 470, startPoint y: 315, endPoint x: 470, endPoint y: 327, distance: 12.5
click at [470, 315] on div "GLSP0325002 / F-000152_t_UK_Aug / GLSPO325004_HB" at bounding box center [514, 320] width 266 height 28
drag, startPoint x: 470, startPoint y: 335, endPoint x: 386, endPoint y: 314, distance: 87.0
click at [386, 315] on div "GLSP0325002 / F-000152_t_UK_Aug / GLSPO325004_HB" at bounding box center [514, 320] width 266 height 28
copy div "GLSP0325002 / F-000152_t_UK_Aug / GLSPO325004_HB"
